Goal: Task Accomplishment & Management: Use online tool/utility

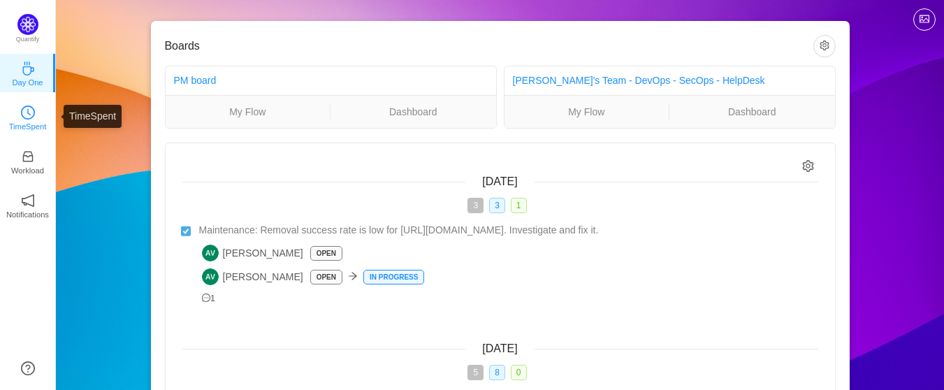
click at [21, 118] on icon "icon: clock-circle" at bounding box center [28, 113] width 14 height 14
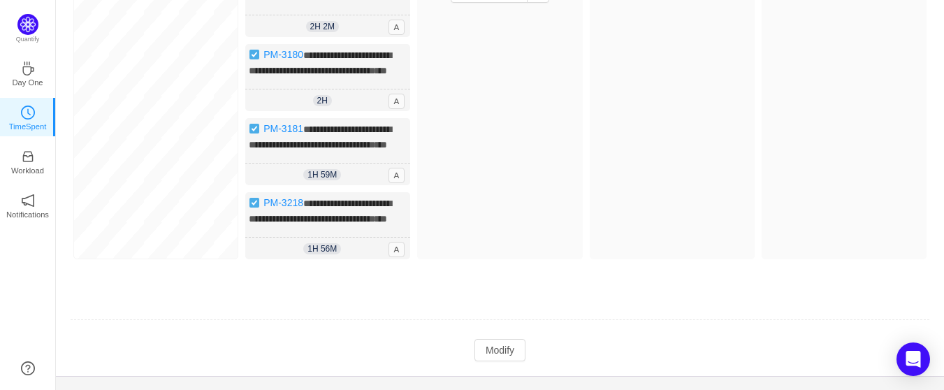
scroll to position [210, 0]
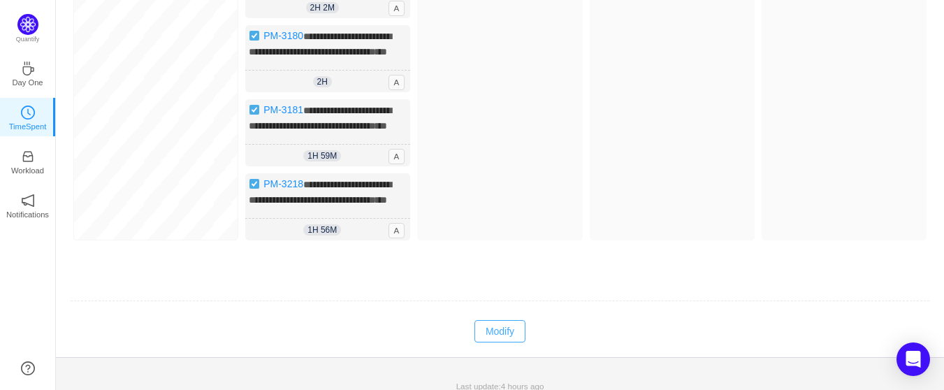
click at [488, 342] on button "Modify" at bounding box center [500, 331] width 51 height 22
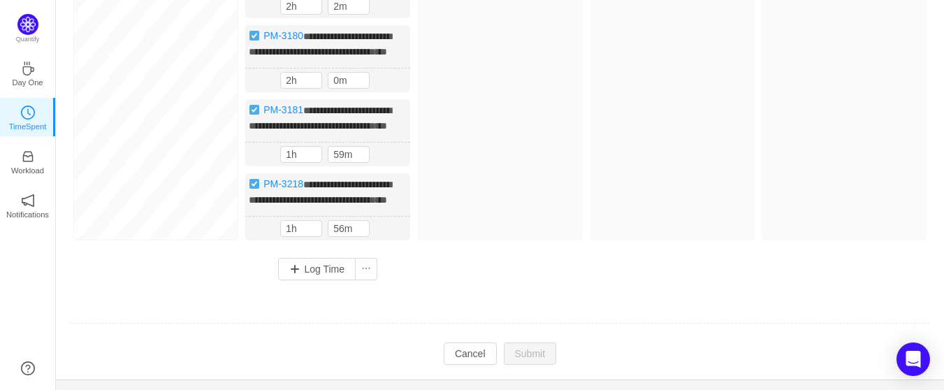
scroll to position [208, 0]
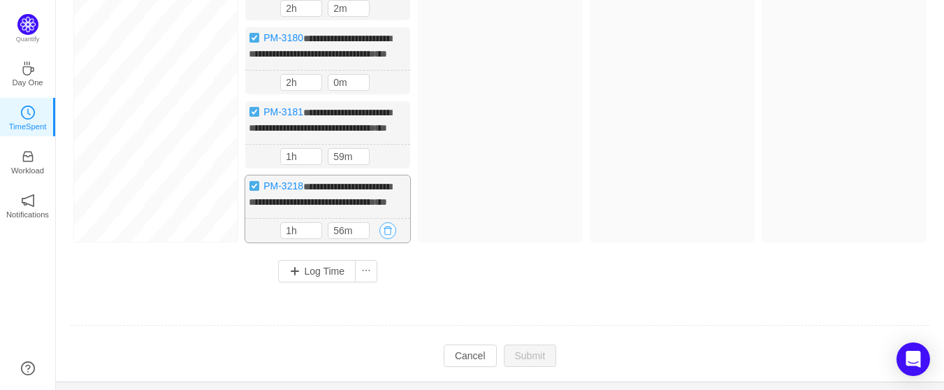
click at [388, 239] on button "button" at bounding box center [387, 230] width 17 height 17
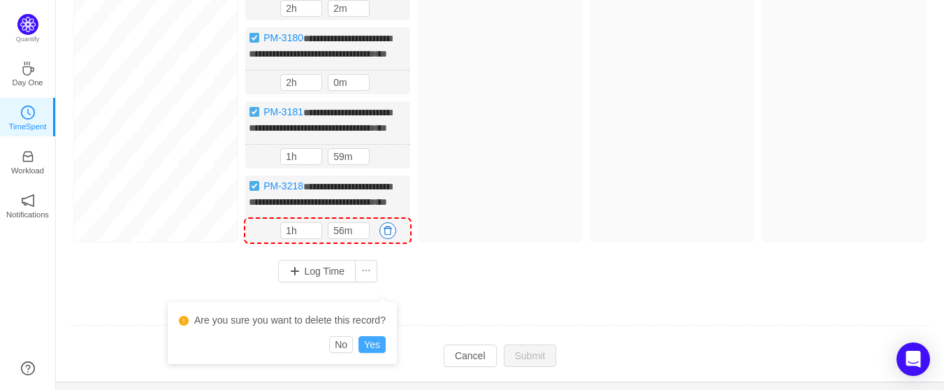
click at [369, 346] on button "Yes" at bounding box center [372, 344] width 27 height 17
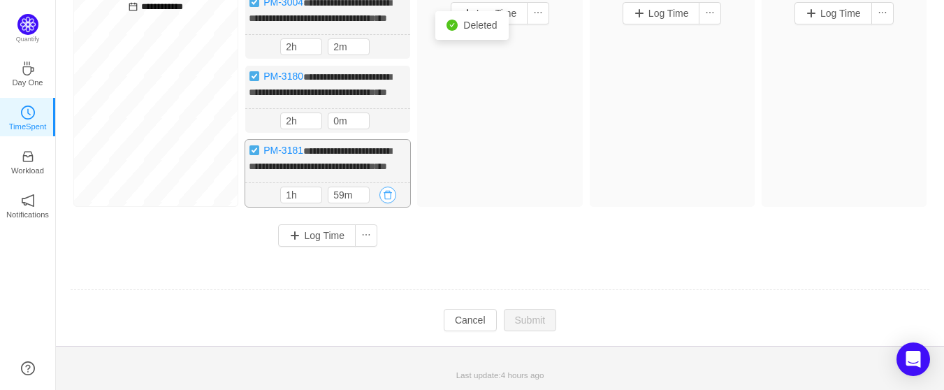
click at [388, 197] on button "button" at bounding box center [387, 195] width 17 height 17
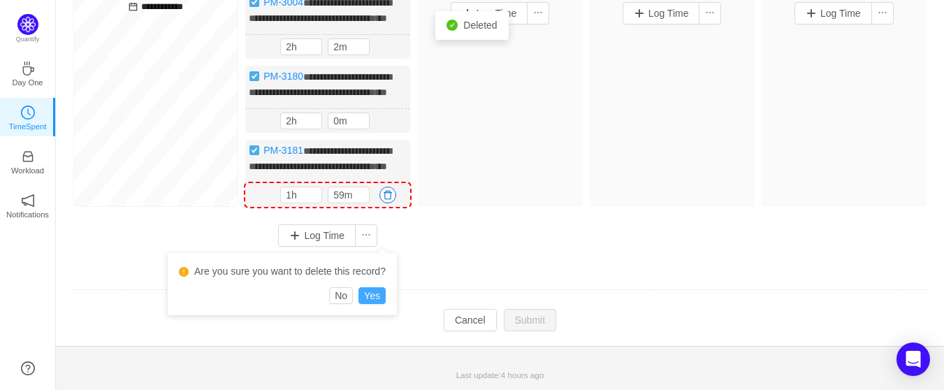
click at [377, 287] on button "Yes" at bounding box center [372, 295] width 27 height 17
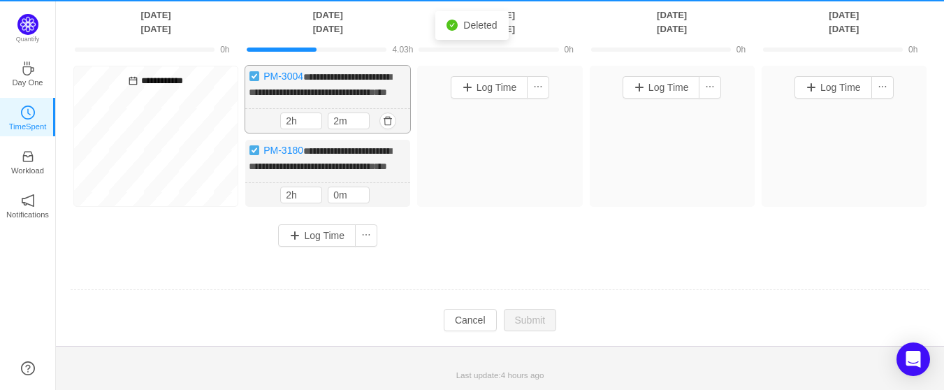
scroll to position [122, 0]
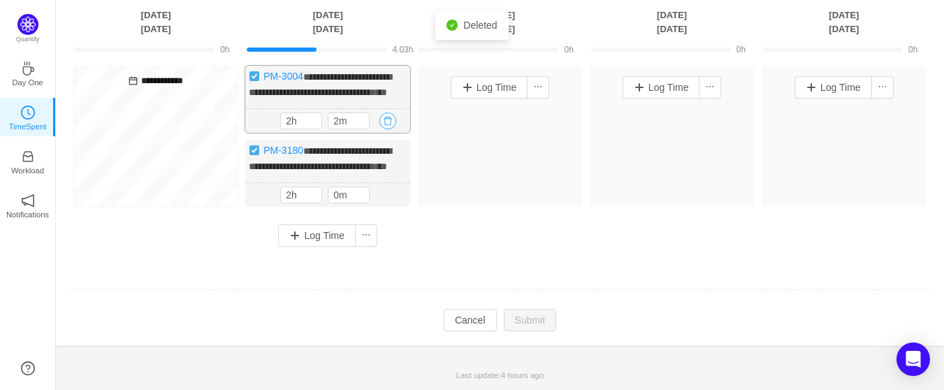
click at [388, 113] on button "button" at bounding box center [387, 121] width 17 height 17
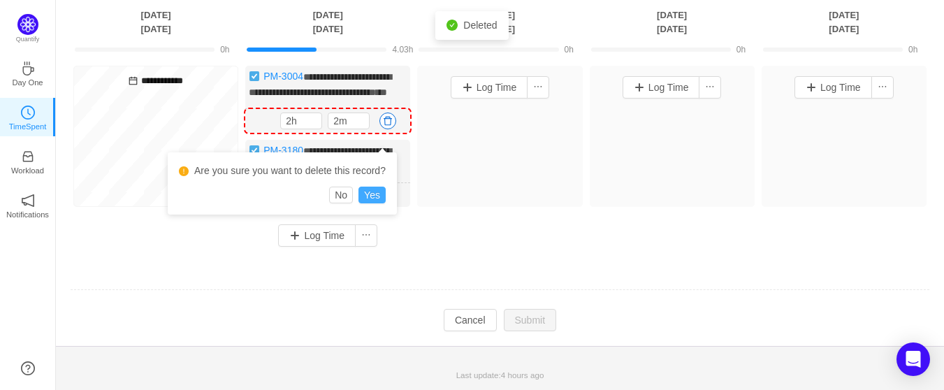
click at [372, 187] on button "Yes" at bounding box center [372, 195] width 27 height 17
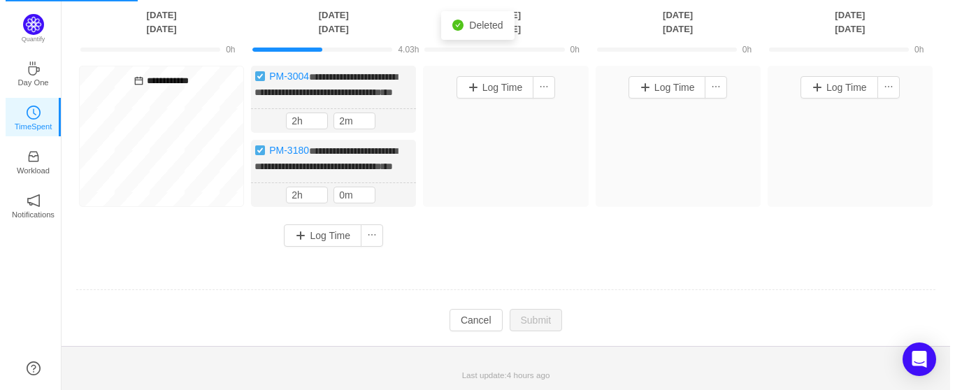
scroll to position [34, 0]
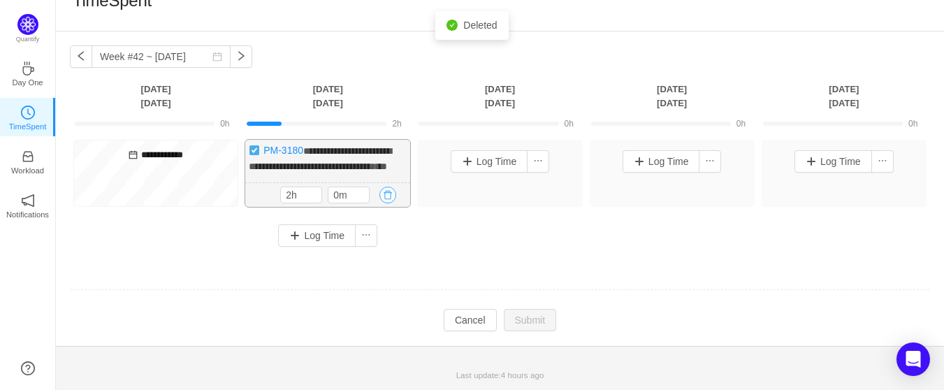
click at [392, 193] on button "button" at bounding box center [387, 195] width 17 height 17
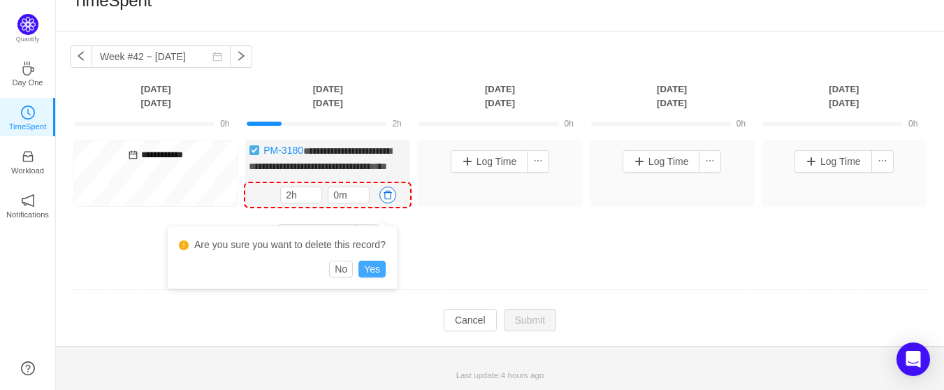
click at [369, 261] on button "Yes" at bounding box center [372, 269] width 27 height 17
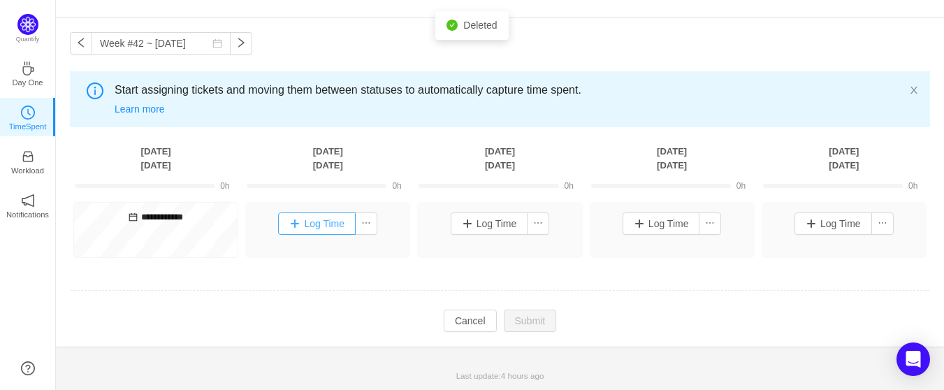
click at [302, 222] on button "Log Time" at bounding box center [317, 223] width 78 height 22
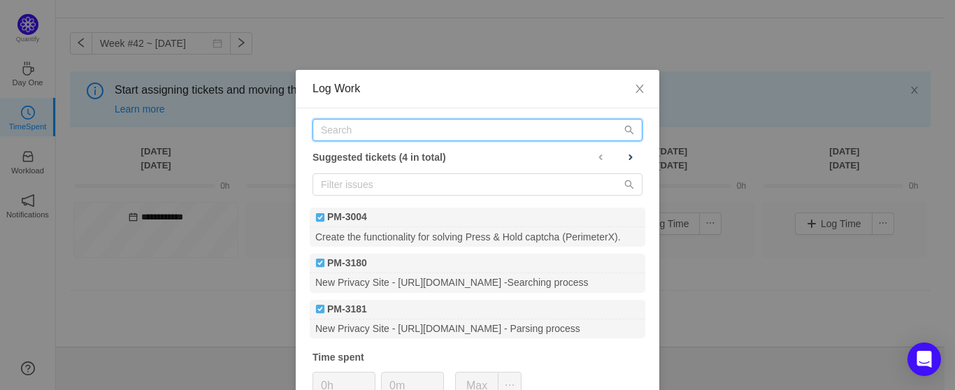
click at [372, 125] on input "text" at bounding box center [477, 130] width 330 height 22
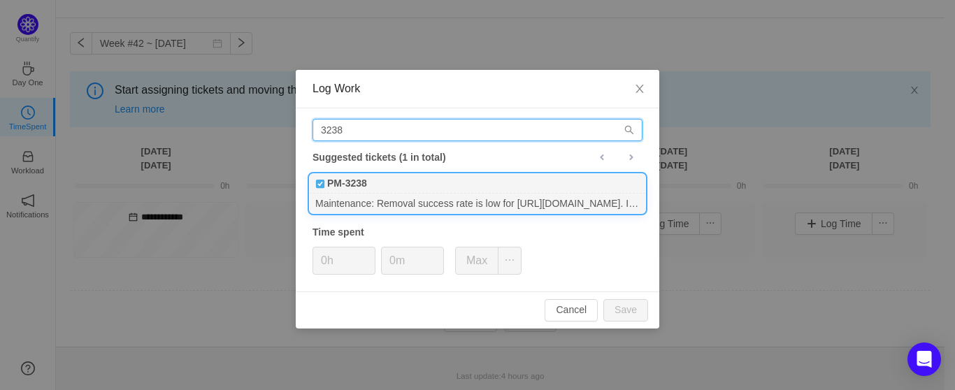
type input "3238"
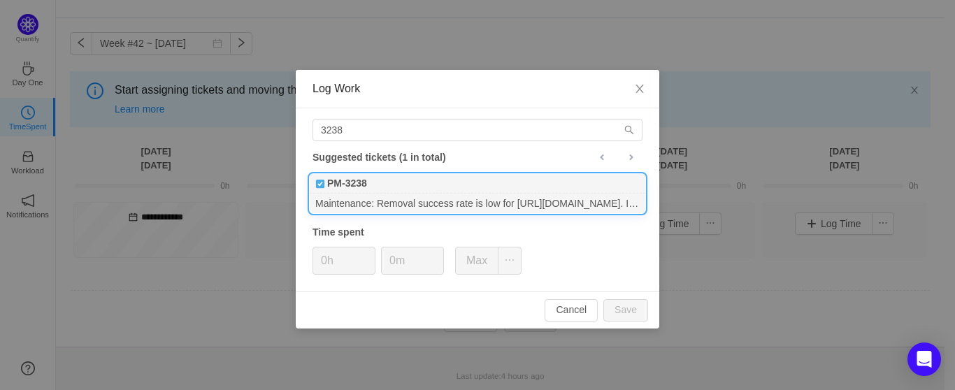
click at [359, 198] on div "Maintenance: Removal success rate is low for [URL][DOMAIN_NAME]. Investigate an…" at bounding box center [477, 203] width 335 height 19
click at [630, 314] on button "Save" at bounding box center [625, 310] width 45 height 22
type input "0h"
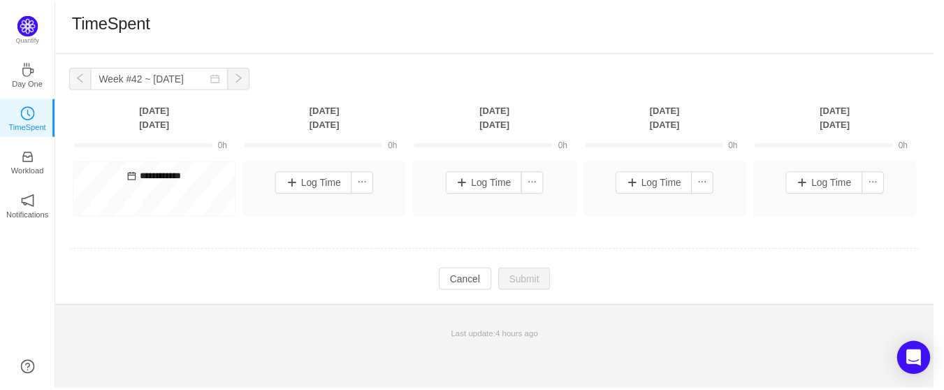
scroll to position [0, 0]
